Goal: Find specific page/section

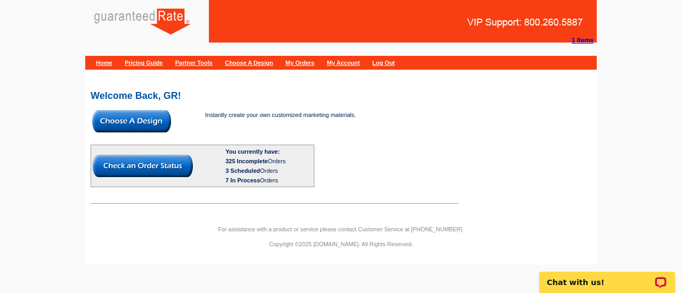
click at [360, 64] on link "My Account" at bounding box center [343, 63] width 33 height 6
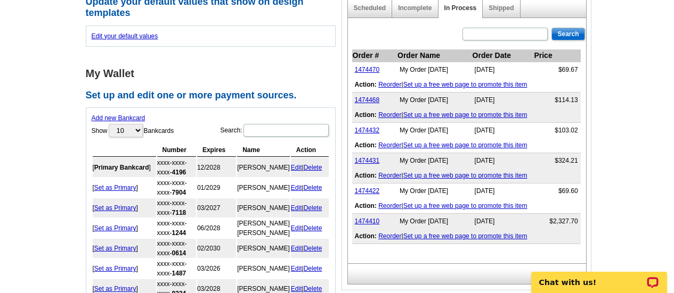
scroll to position [426, 0]
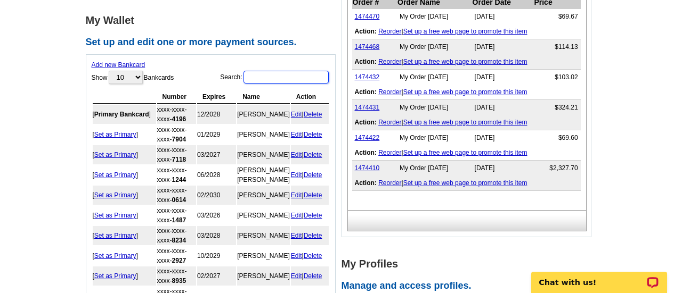
click at [257, 73] on input "Search:" at bounding box center [285, 77] width 85 height 13
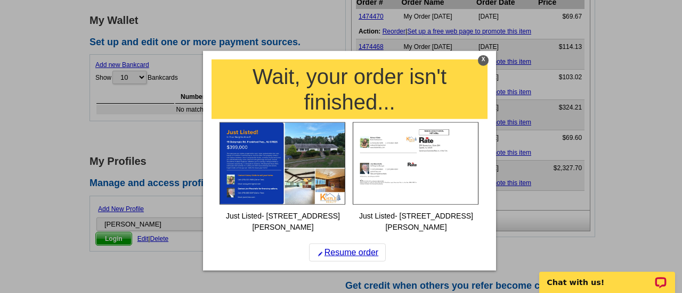
type input "Natalee"
click at [483, 60] on div "X" at bounding box center [483, 60] width 11 height 11
